Goal: Task Accomplishment & Management: Complete application form

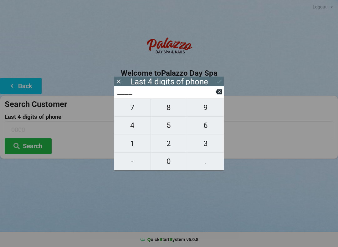
click at [171, 128] on span "5" at bounding box center [169, 125] width 36 height 13
type input "5___"
click at [205, 145] on span "3" at bounding box center [205, 143] width 37 height 13
type input "53__"
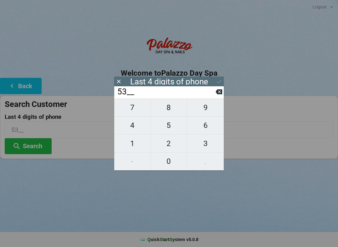
click at [217, 93] on icon at bounding box center [219, 92] width 7 height 5
type input "5___"
click at [207, 110] on span "9" at bounding box center [205, 107] width 37 height 13
type input "59__"
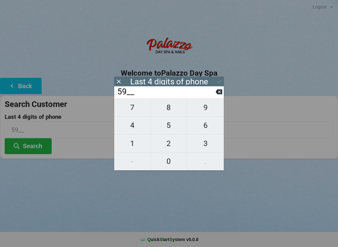
click at [145, 104] on button "7" at bounding box center [132, 108] width 37 height 18
type input "597_"
click at [170, 150] on span "2" at bounding box center [169, 143] width 36 height 13
type input "5972"
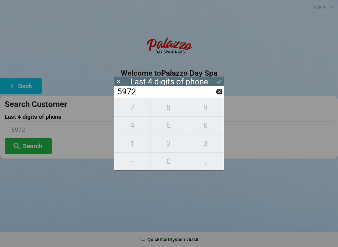
click at [216, 95] on icon at bounding box center [219, 92] width 7 height 7
click at [218, 91] on icon at bounding box center [219, 92] width 7 height 7
type input "59__"
click at [211, 96] on input "59__" at bounding box center [166, 92] width 99 height 10
click at [211, 95] on input "59__" at bounding box center [166, 92] width 99 height 10
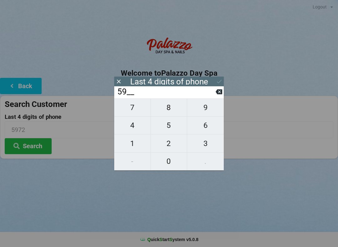
click at [211, 93] on input "59__" at bounding box center [166, 92] width 99 height 10
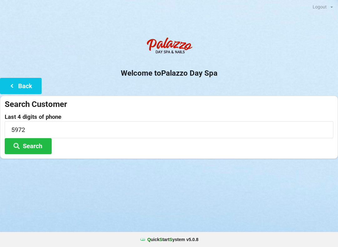
click at [269, 49] on div at bounding box center [169, 47] width 338 height 27
click at [31, 88] on button "Back" at bounding box center [21, 86] width 42 height 16
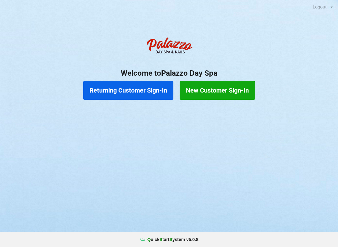
click at [229, 92] on button "New Customer Sign-In" at bounding box center [217, 90] width 75 height 19
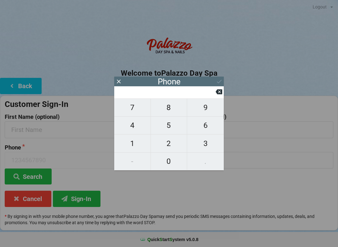
click at [173, 144] on span "2" at bounding box center [169, 143] width 36 height 13
type input "2"
click at [171, 160] on span "0" at bounding box center [169, 161] width 36 height 13
type input "20"
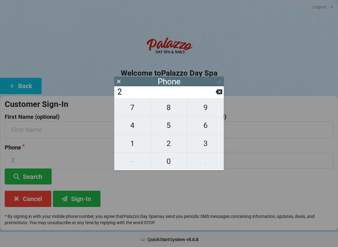
type input "20"
click at [138, 144] on span "1" at bounding box center [132, 143] width 36 height 13
type input "201"
click at [142, 107] on span "7" at bounding box center [132, 107] width 36 height 13
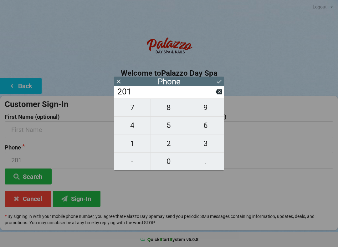
type input "2017"
click at [139, 110] on span "7" at bounding box center [132, 107] width 36 height 13
type input "20177"
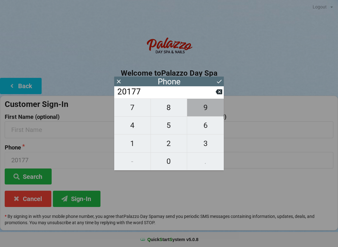
click at [204, 113] on span "9" at bounding box center [205, 107] width 37 height 13
type input "201779"
click at [172, 128] on span "5" at bounding box center [169, 125] width 36 height 13
type input "2017795"
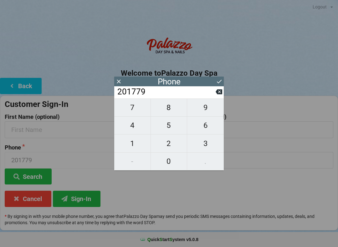
type input "2017795"
click at [201, 108] on span "9" at bounding box center [205, 107] width 37 height 13
type input "20177959"
click at [136, 110] on span "7" at bounding box center [132, 107] width 36 height 13
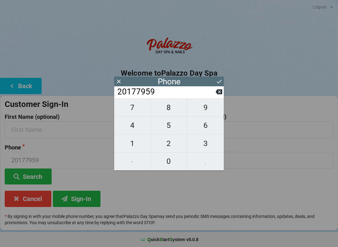
type input "201779597"
click at [166, 146] on span "2" at bounding box center [169, 143] width 36 height 13
type input "2017795972"
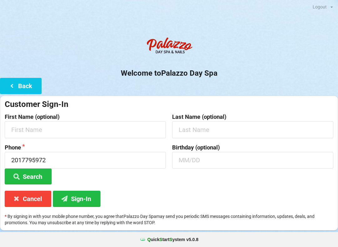
click at [273, 63] on center "Welcome to [GEOGRAPHIC_DATA]" at bounding box center [169, 56] width 338 height 44
click at [82, 133] on input "text" at bounding box center [85, 129] width 161 height 17
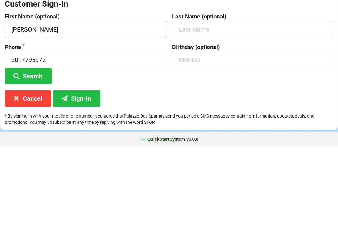
type input "[PERSON_NAME]"
click at [78, 191] on button "Sign-In" at bounding box center [77, 199] width 48 height 16
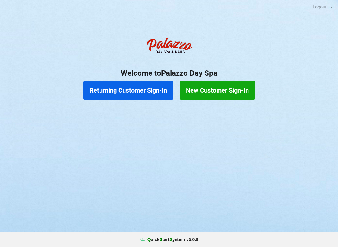
click at [121, 91] on button "Returning Customer Sign-In" at bounding box center [128, 90] width 90 height 19
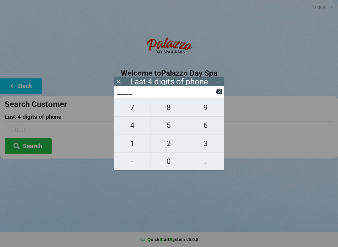
click at [132, 126] on span "4" at bounding box center [132, 125] width 36 height 13
type input "4___"
click at [168, 159] on span "0" at bounding box center [169, 161] width 36 height 13
type input "40__"
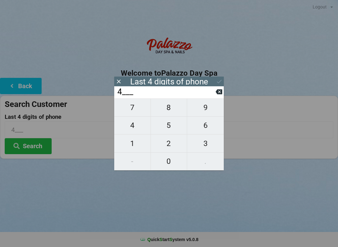
type input "40__"
click at [133, 142] on span "1" at bounding box center [132, 143] width 36 height 13
type input "401_"
click at [218, 93] on icon at bounding box center [219, 92] width 7 height 5
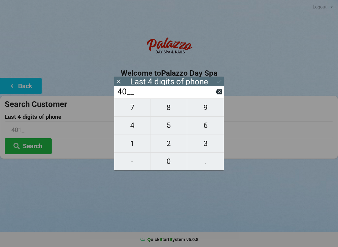
click at [139, 130] on span "4" at bounding box center [132, 125] width 36 height 13
type input "404_"
click at [219, 95] on icon at bounding box center [219, 92] width 7 height 5
click at [139, 114] on span "7" at bounding box center [132, 107] width 36 height 13
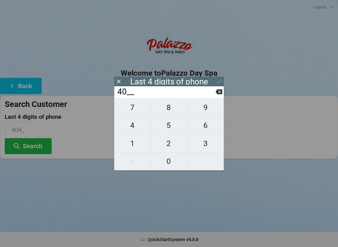
type input "407_"
click at [207, 112] on span "9" at bounding box center [205, 107] width 37 height 13
type input "4079"
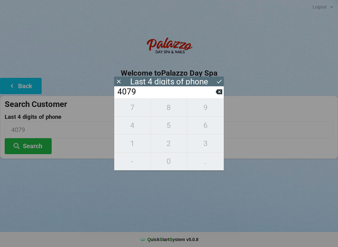
click at [208, 129] on div "7 8 9 4 5 6 1 2 3 - 0 ." at bounding box center [169, 135] width 110 height 72
click at [215, 97] on input "4079" at bounding box center [166, 92] width 99 height 10
click at [216, 96] on button at bounding box center [219, 92] width 7 height 8
click at [221, 96] on button at bounding box center [219, 92] width 7 height 8
click at [217, 96] on button at bounding box center [219, 92] width 7 height 8
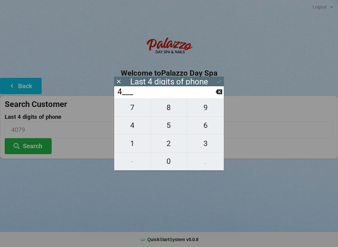
click at [215, 97] on input "4___" at bounding box center [166, 92] width 99 height 10
click at [220, 96] on button at bounding box center [219, 92] width 7 height 8
click at [208, 147] on span "3" at bounding box center [205, 143] width 37 height 13
type input "3___"
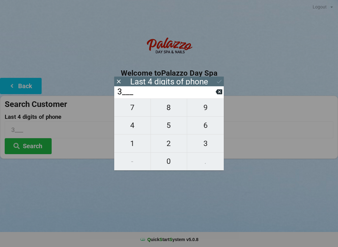
click at [219, 95] on icon at bounding box center [219, 92] width 7 height 5
click at [215, 97] on input "____" at bounding box center [166, 92] width 99 height 10
click at [172, 146] on span "2" at bounding box center [169, 143] width 36 height 13
type input "2___"
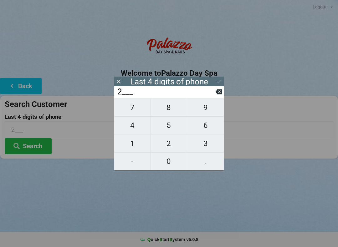
click at [207, 146] on span "3" at bounding box center [205, 143] width 37 height 13
type input "23__"
click at [138, 129] on span "4" at bounding box center [132, 125] width 36 height 13
type input "234_"
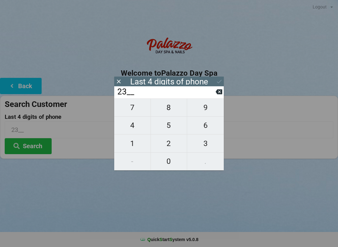
type input "234_"
click at [134, 147] on span "1" at bounding box center [132, 143] width 36 height 13
type input "2341"
click at [170, 91] on input "2341" at bounding box center [166, 92] width 99 height 10
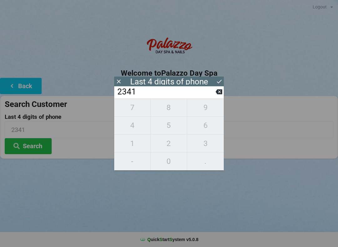
click at [158, 95] on input "2341" at bounding box center [166, 92] width 99 height 10
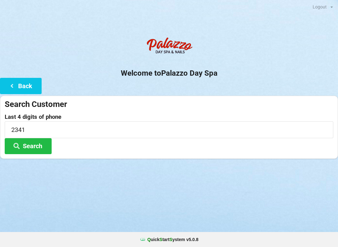
click at [181, 211] on div "Logout Logout Sign-In Welcome to Palazzo Day Spa Back Search Customer Last 4 di…" at bounding box center [169, 123] width 338 height 247
click at [29, 151] on button "Search" at bounding box center [28, 146] width 47 height 16
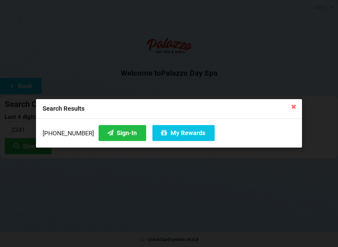
click at [112, 136] on button "Sign-In" at bounding box center [123, 133] width 48 height 16
